Goal: Information Seeking & Learning: Learn about a topic

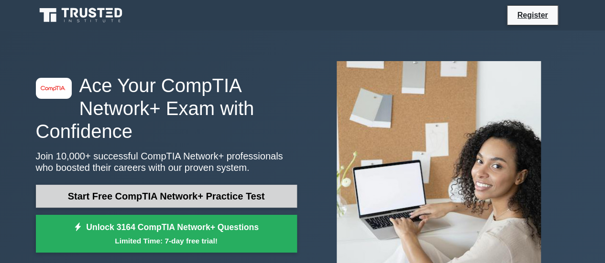
click at [173, 193] on link "Start Free CompTIA Network+ Practice Test" at bounding box center [166, 196] width 261 height 23
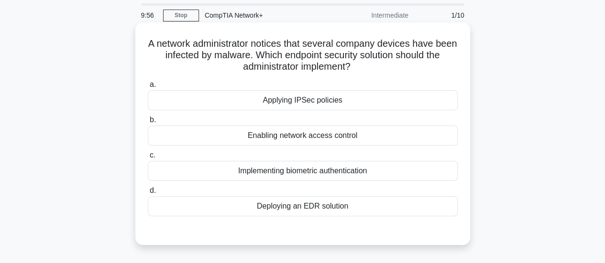
scroll to position [29, 0]
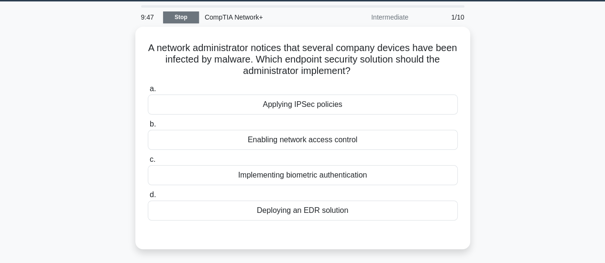
click at [183, 19] on link "Stop" at bounding box center [181, 17] width 36 height 12
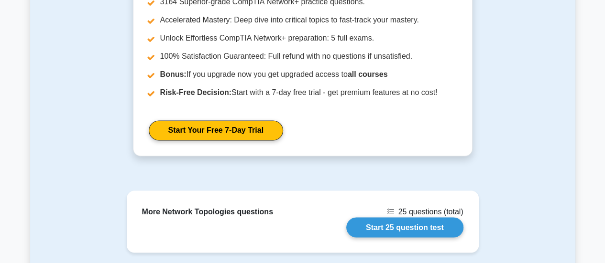
scroll to position [879, 0]
